Goal: Transaction & Acquisition: Purchase product/service

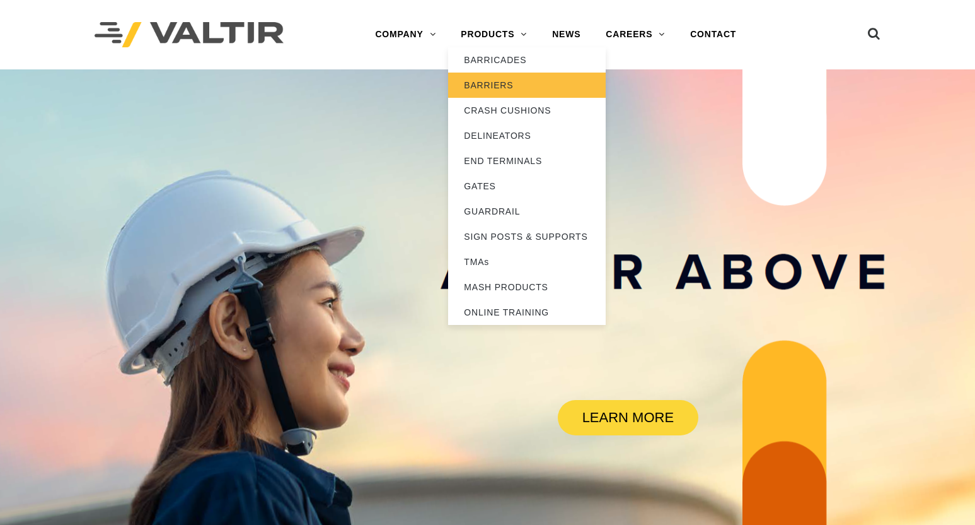
click at [506, 81] on link "BARRIERS" at bounding box center [527, 85] width 158 height 25
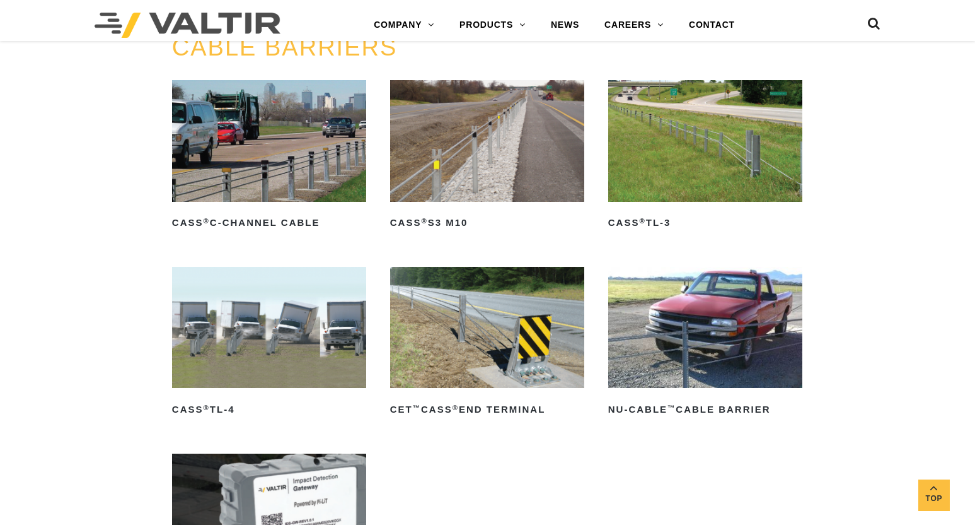
scroll to position [630, 0]
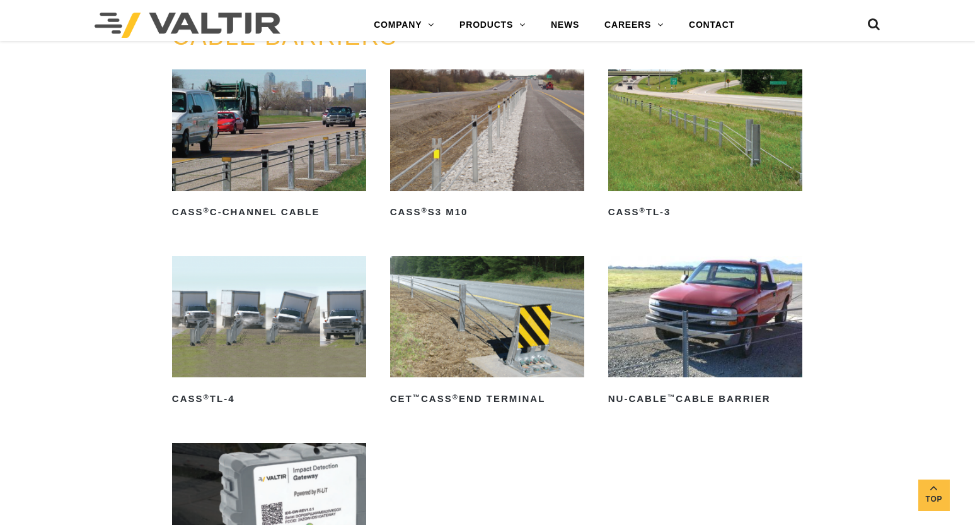
click at [291, 328] on img at bounding box center [269, 316] width 194 height 121
